Goal: Manage account settings

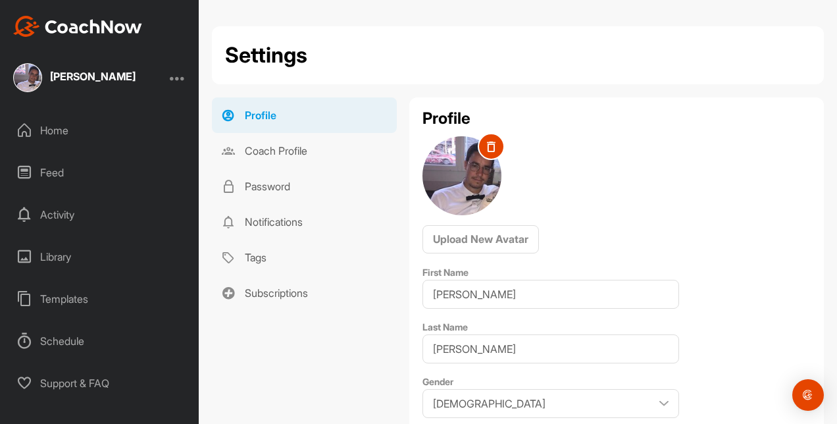
select select "Europe/[GEOGRAPHIC_DATA] +02:00"
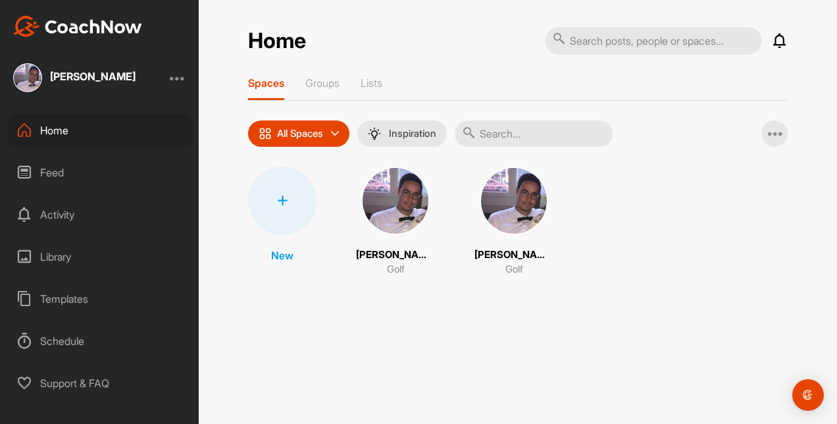
click at [176, 76] on div at bounding box center [178, 78] width 16 height 16
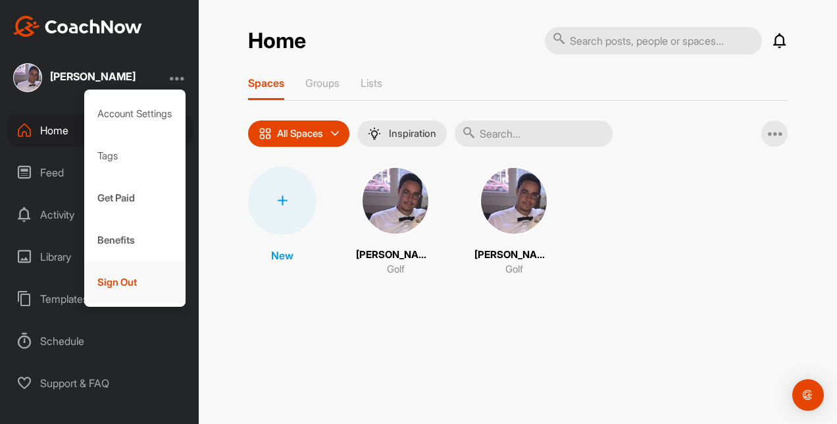
click at [112, 276] on div "Sign Out" at bounding box center [135, 282] width 102 height 42
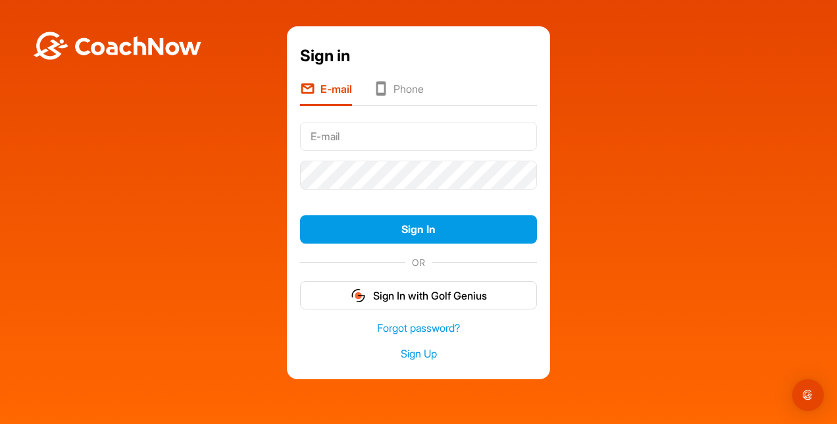
click at [357, 140] on input "text" at bounding box center [418, 136] width 237 height 29
type input "[PERSON_NAME][EMAIL_ADDRESS][DOMAIN_NAME]"
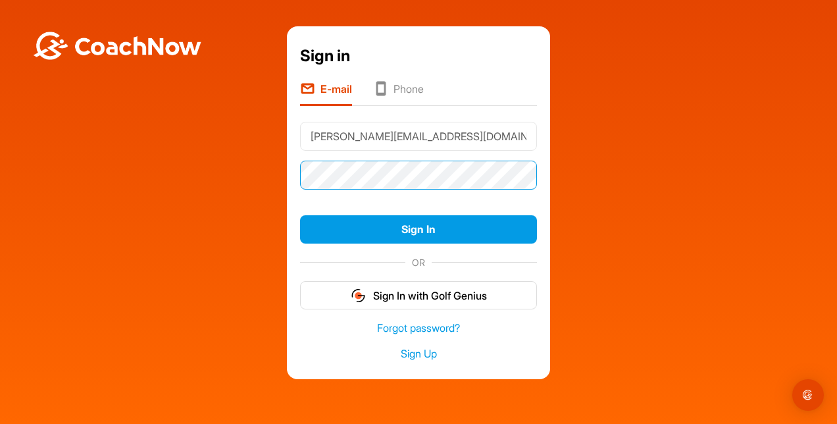
click at [300, 215] on button "Sign In" at bounding box center [418, 229] width 237 height 28
